Goal: Information Seeking & Learning: Learn about a topic

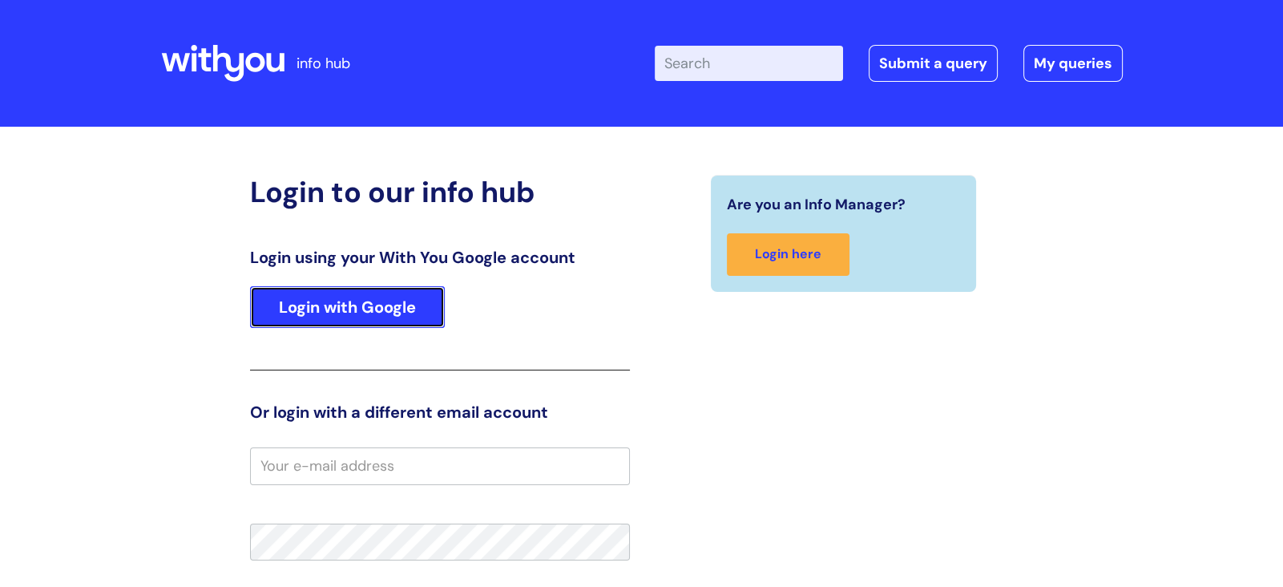
click at [295, 304] on link "Login with Google" at bounding box center [347, 307] width 195 height 42
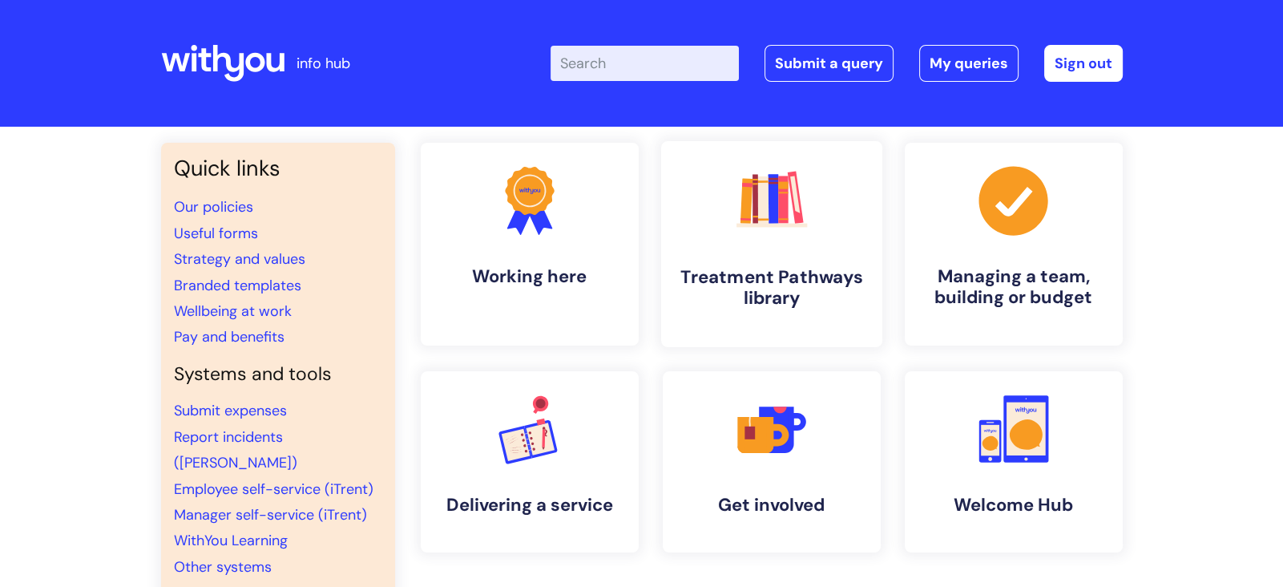
click at [761, 285] on h4 "Treatment Pathways library" at bounding box center [772, 287] width 196 height 43
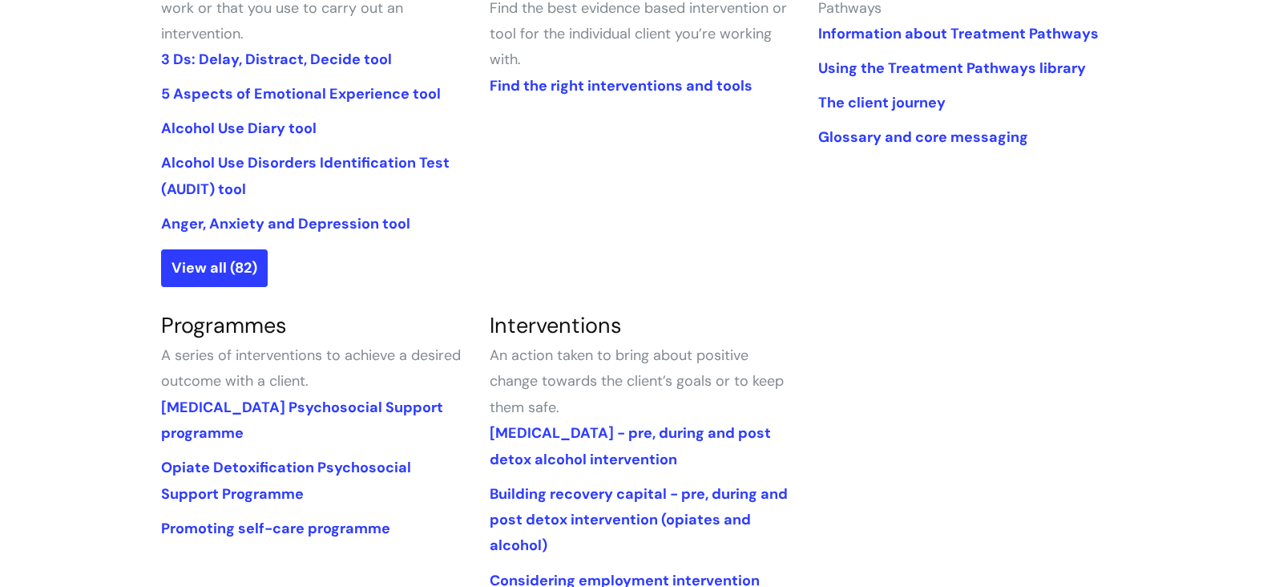
scroll to position [313, 0]
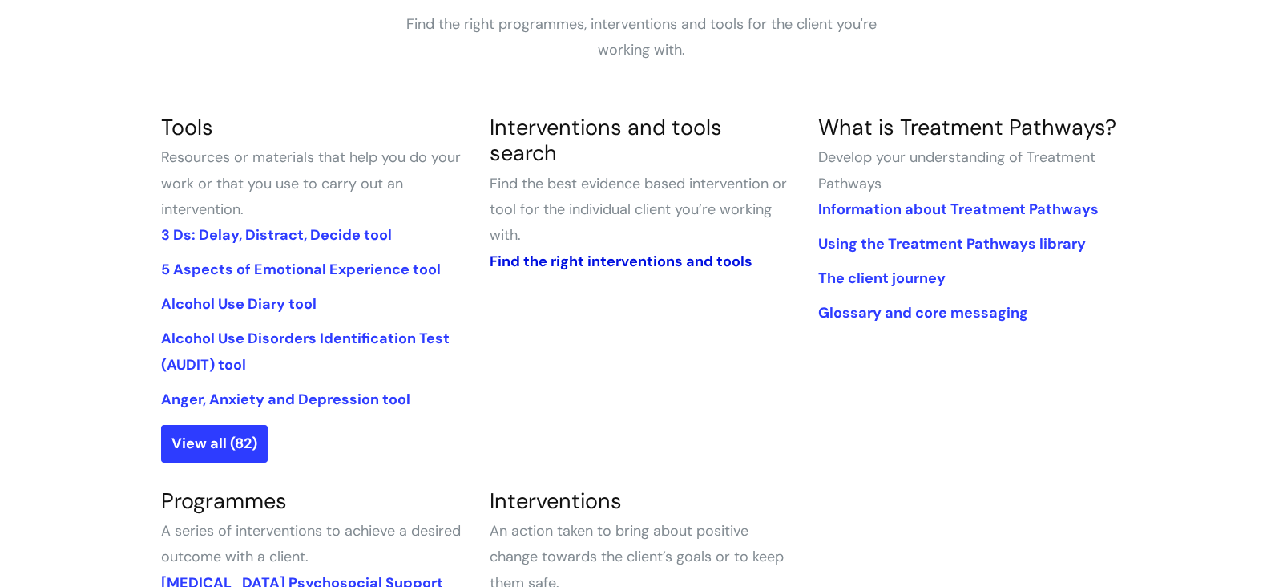
click at [591, 252] on link "Find the right interventions and tools" at bounding box center [620, 261] width 263 height 19
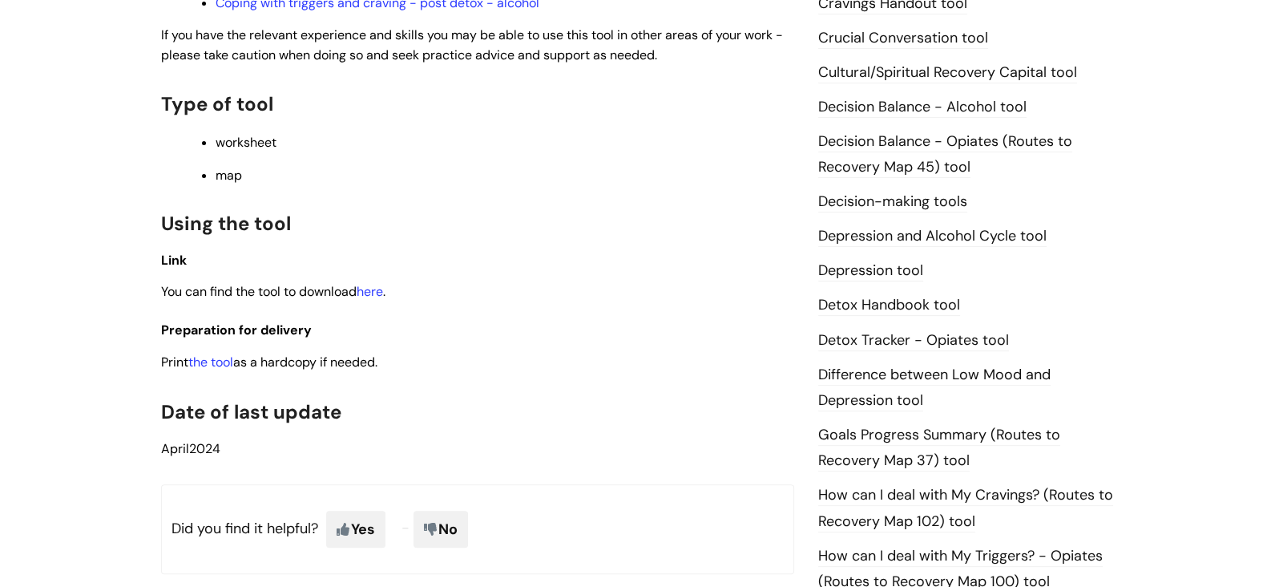
scroll to position [753, 0]
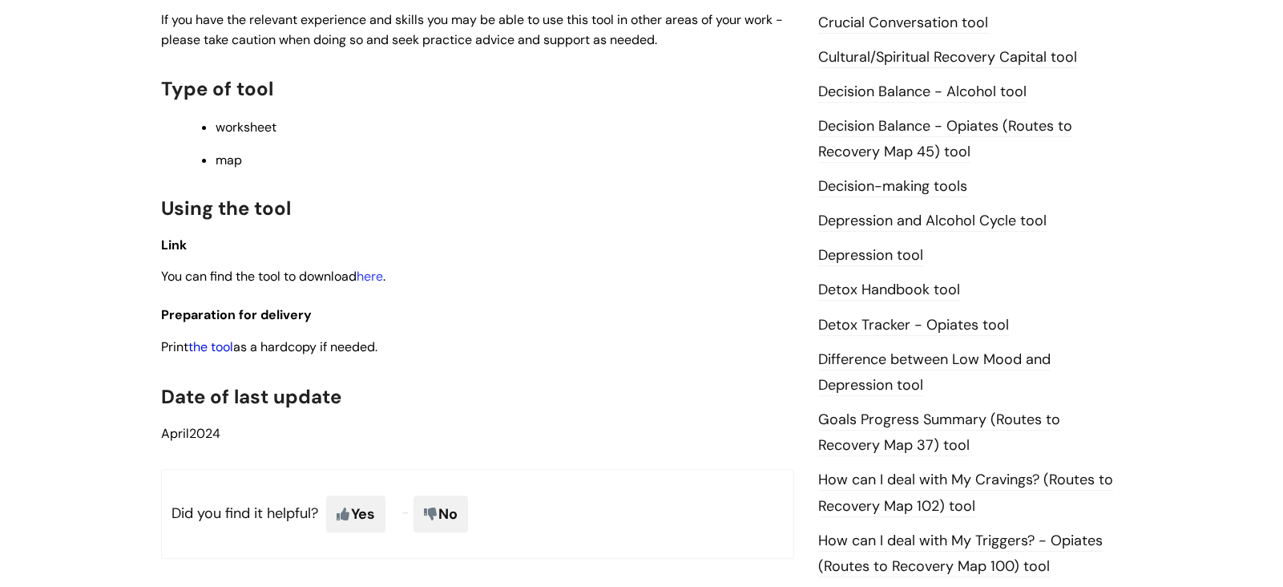
click at [216, 346] on link "the tool" at bounding box center [210, 346] width 45 height 17
